Goal: Find specific page/section: Find specific page/section

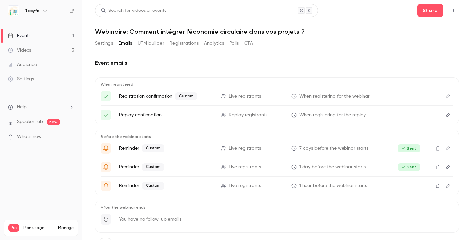
click at [109, 43] on button "Settings" at bounding box center [104, 43] width 18 height 10
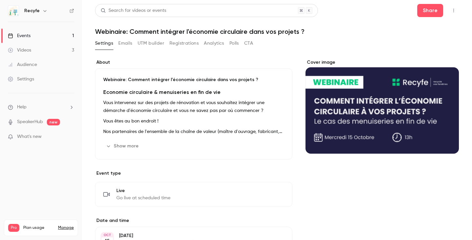
click at [33, 34] on link "Events 1" at bounding box center [41, 36] width 82 height 14
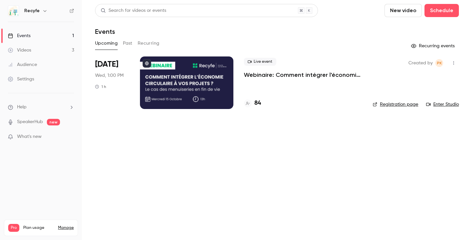
click at [257, 106] on h4 "84" at bounding box center [258, 103] width 7 height 9
